Goal: Task Accomplishment & Management: Manage account settings

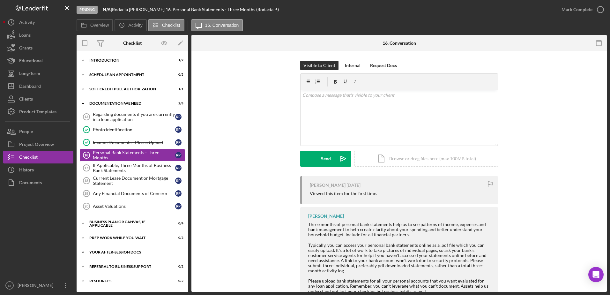
click at [113, 252] on div "Your After-Session Docs" at bounding box center [134, 252] width 91 height 4
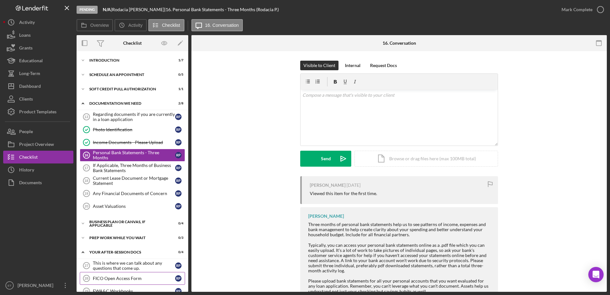
click at [113, 277] on div "FICO Open Access Form" at bounding box center [134, 278] width 82 height 5
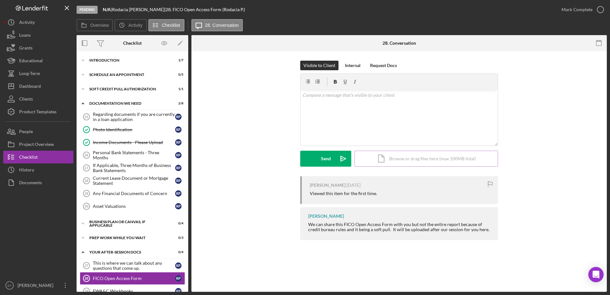
click at [303, 157] on div "Icon/Document Browse or drag files here (max 100MB total) Tap to choose files o…" at bounding box center [427, 159] width 144 height 16
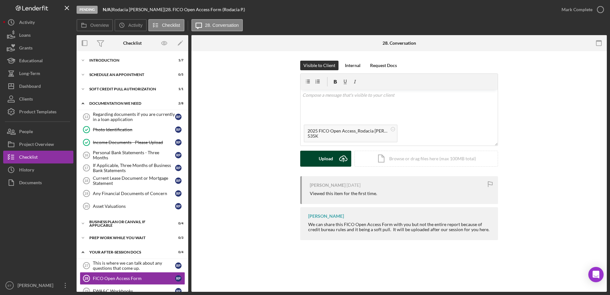
click at [303, 158] on button "Upload Icon/Upload" at bounding box center [325, 159] width 51 height 16
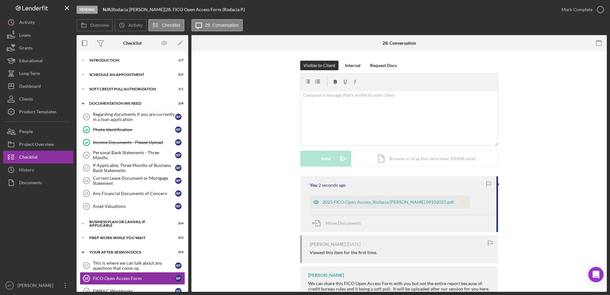
click at [303, 202] on polygon "button" at bounding box center [463, 201] width 5 height 5
click at [123, 289] on div "FWA&C Workbooks" at bounding box center [134, 291] width 82 height 5
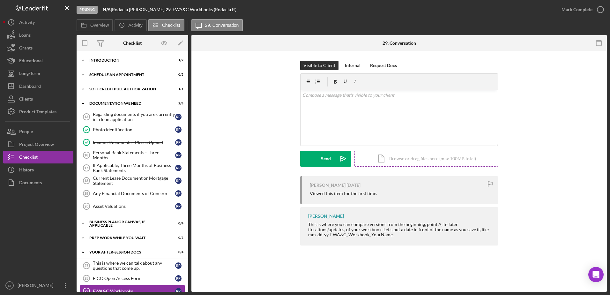
click at [303, 160] on div "Icon/Document Browse or drag files here (max 100MB total) Tap to choose files o…" at bounding box center [427, 159] width 144 height 16
click at [303, 109] on div "v Color teal Color pink Remove color Add row above Add row below Add column bef…" at bounding box center [399, 106] width 197 height 32
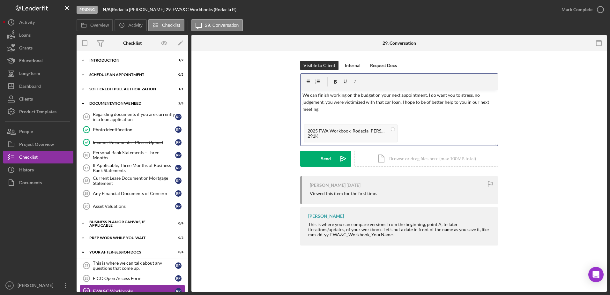
click at [303, 95] on p "We can finish working on the budget on your next appointment. I do want you to …" at bounding box center [400, 102] width 194 height 21
click at [303, 102] on p "We can finish working on the budget on your next appointment. I do want to stre…" at bounding box center [400, 99] width 194 height 14
click at [303, 97] on p "We can finish working on the budget on your next appointment. I do want to stre…" at bounding box center [400, 106] width 194 height 29
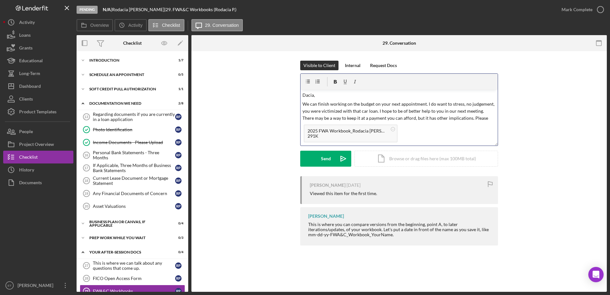
scroll to position [10, 0]
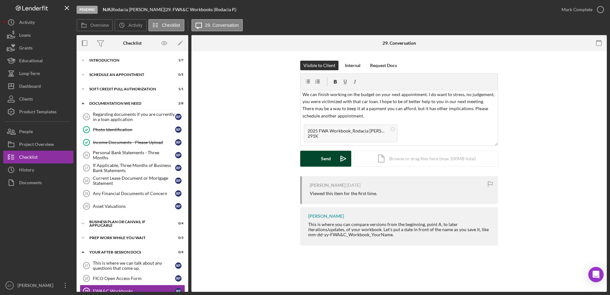
click at [303, 158] on div "Send" at bounding box center [326, 159] width 10 height 16
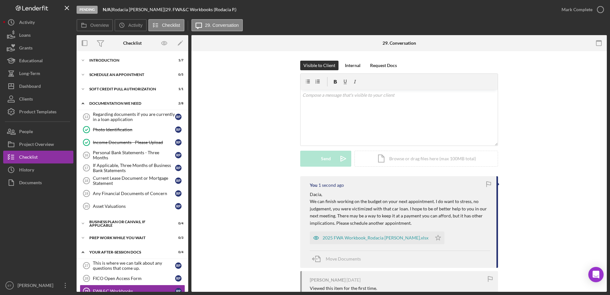
scroll to position [0, 0]
